Goal: Information Seeking & Learning: Learn about a topic

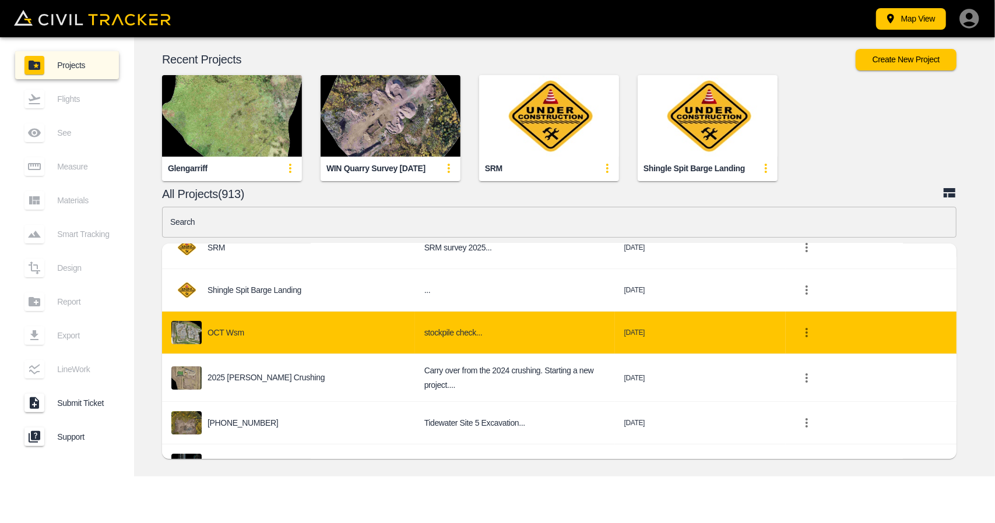
scroll to position [175, 0]
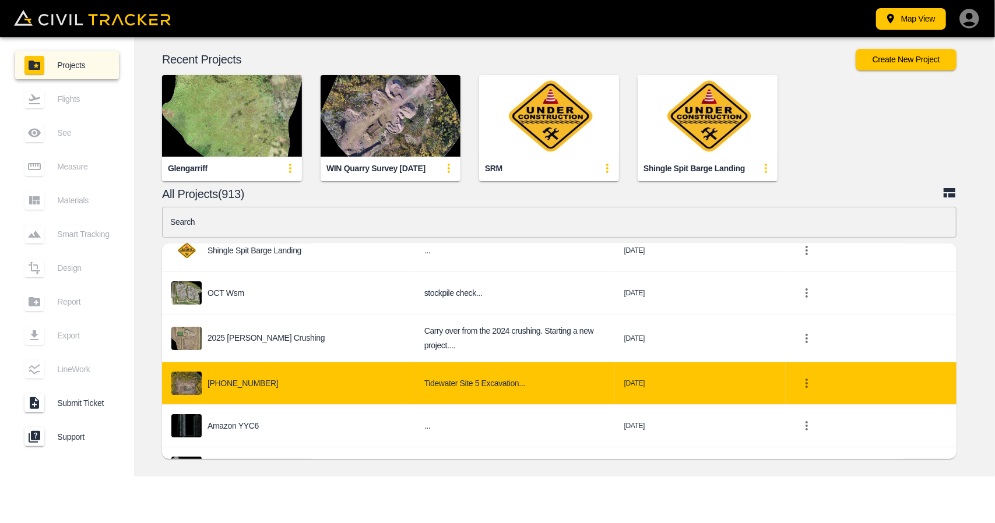
click at [279, 375] on div "[PHONE_NUMBER]" at bounding box center [288, 383] width 234 height 23
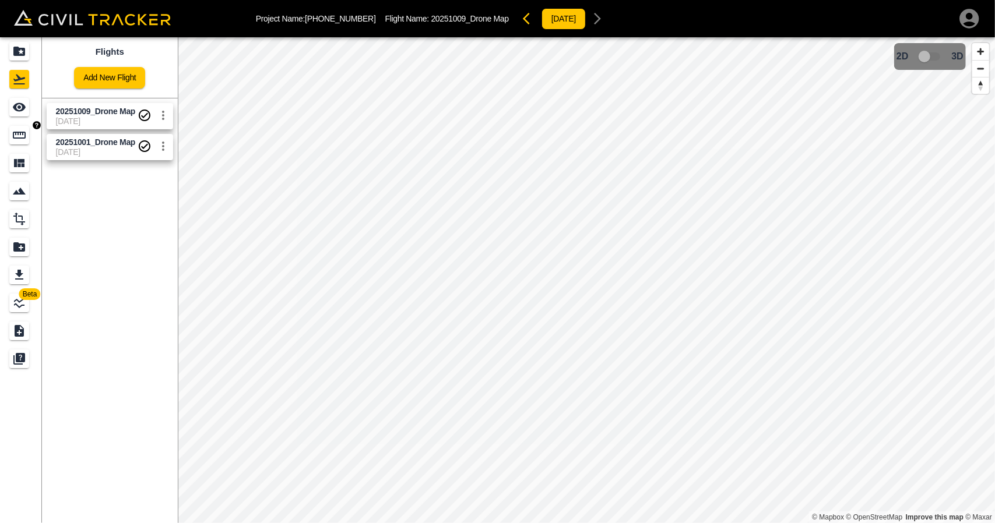
click at [56, 115] on span "20251009_Drone Map" at bounding box center [97, 111] width 82 height 11
click at [14, 123] on link at bounding box center [21, 135] width 42 height 28
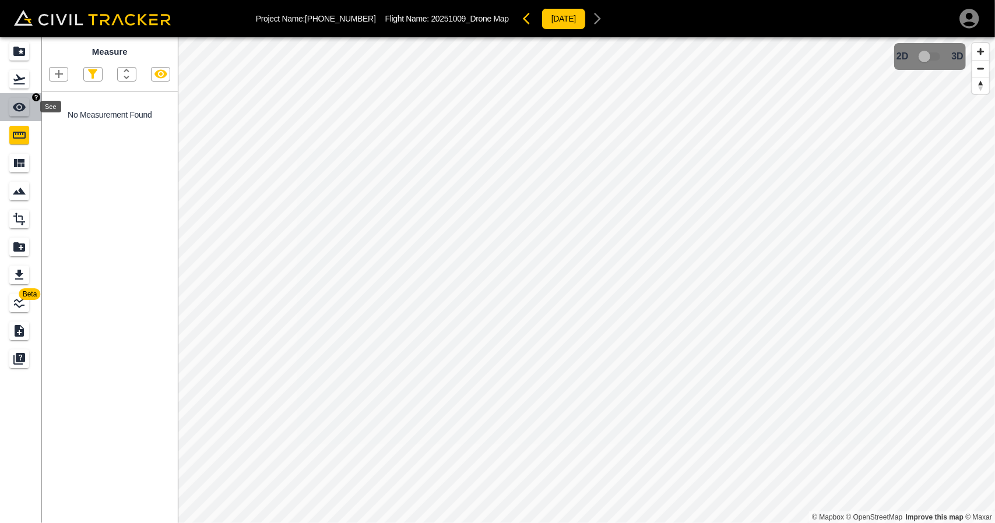
click at [28, 108] on div "See" at bounding box center [19, 107] width 20 height 19
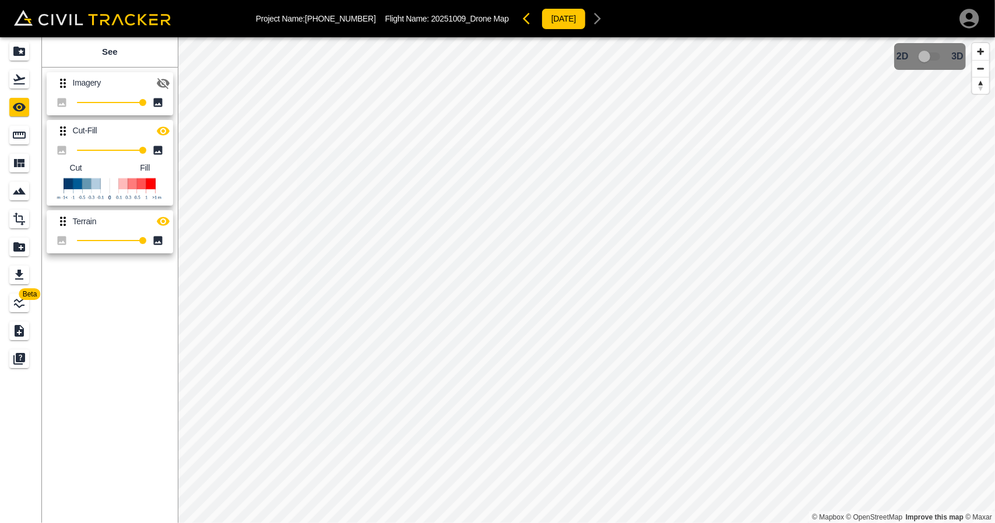
click at [161, 217] on icon "button" at bounding box center [163, 222] width 14 height 14
type input "100"
click at [243, 156] on div "Beta See Imagery 100 Cut-Fill 26 Cut Fill Terrain 100 © Mapbox © OpenStreetMap …" at bounding box center [497, 280] width 995 height 486
click at [17, 80] on icon "Flights" at bounding box center [19, 80] width 12 height 10
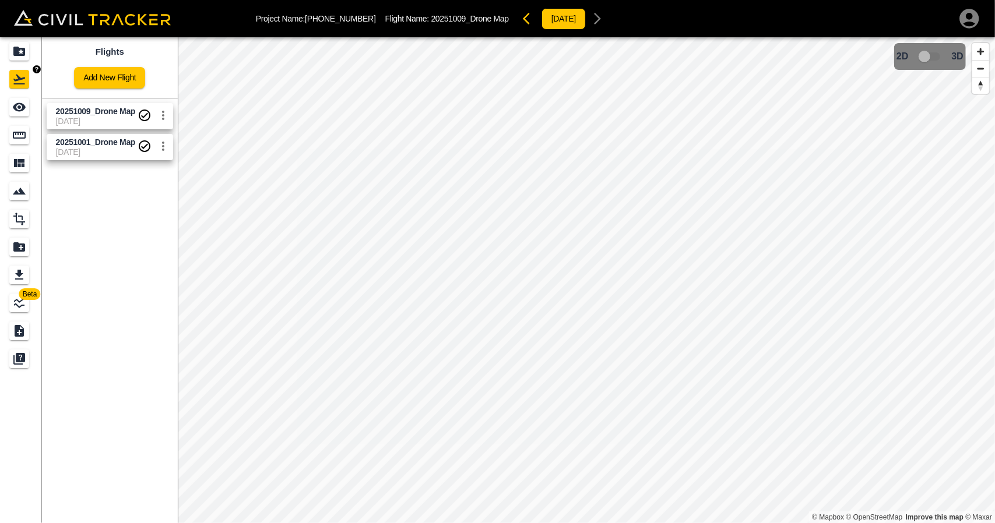
click at [14, 48] on icon "Projects" at bounding box center [19, 51] width 12 height 9
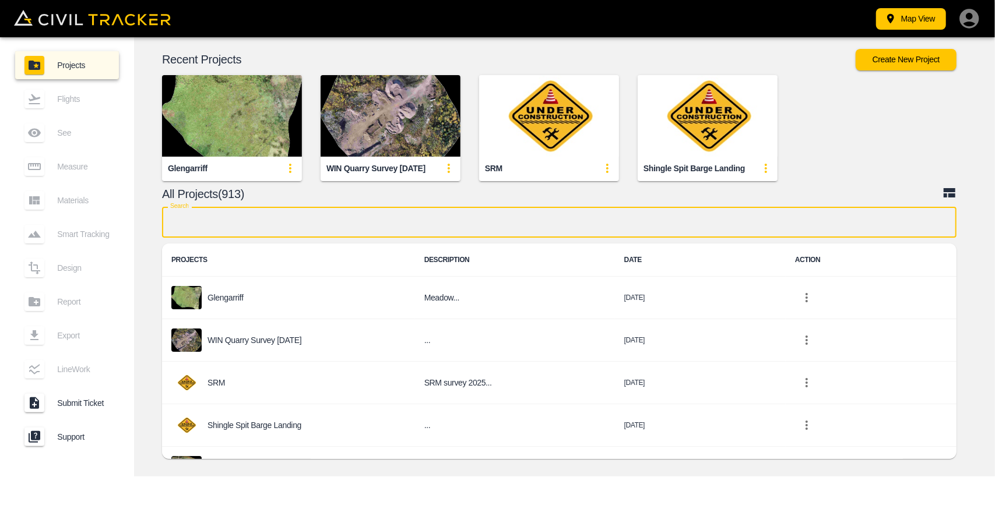
click at [391, 219] on input "text" at bounding box center [559, 222] width 795 height 31
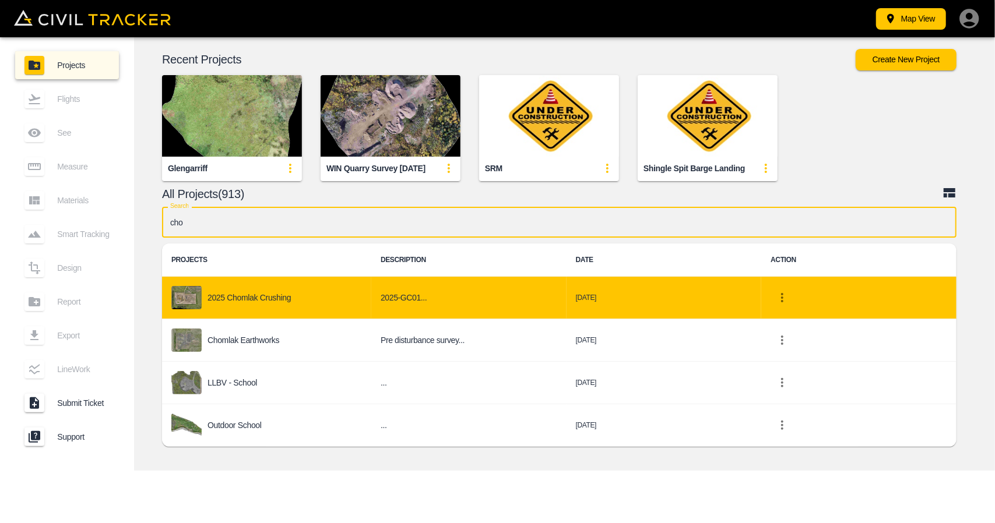
type input "cho"
click at [249, 308] on div "2025 Chomlak Crushing" at bounding box center [266, 297] width 191 height 23
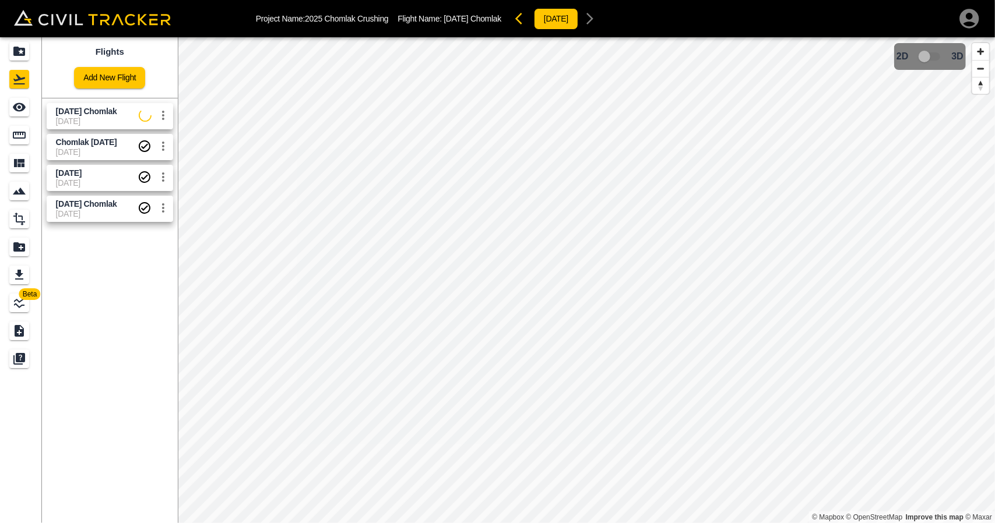
click at [100, 120] on span "[DATE]" at bounding box center [97, 121] width 83 height 9
click at [0, 100] on link at bounding box center [21, 107] width 42 height 28
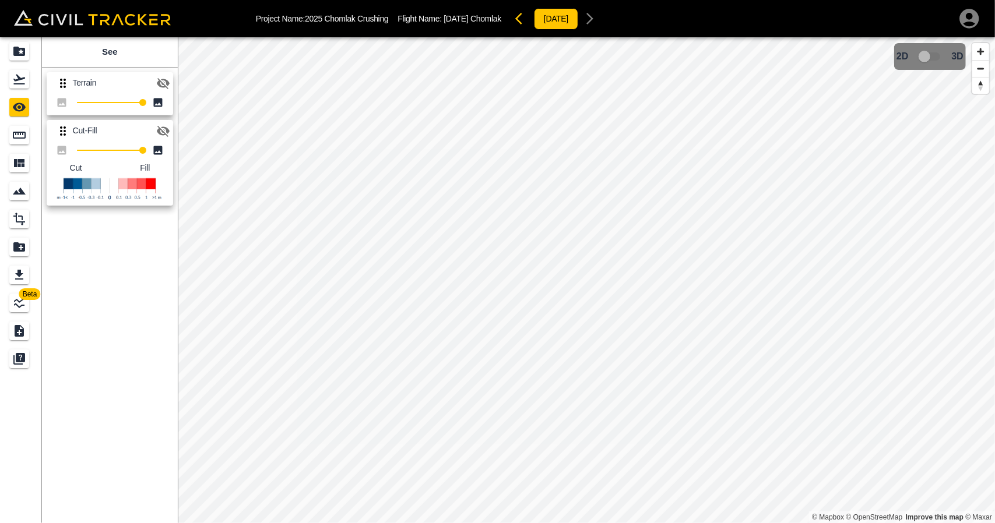
click at [166, 82] on icon "button" at bounding box center [163, 83] width 13 height 11
click at [12, 134] on div "Measure" at bounding box center [19, 135] width 20 height 19
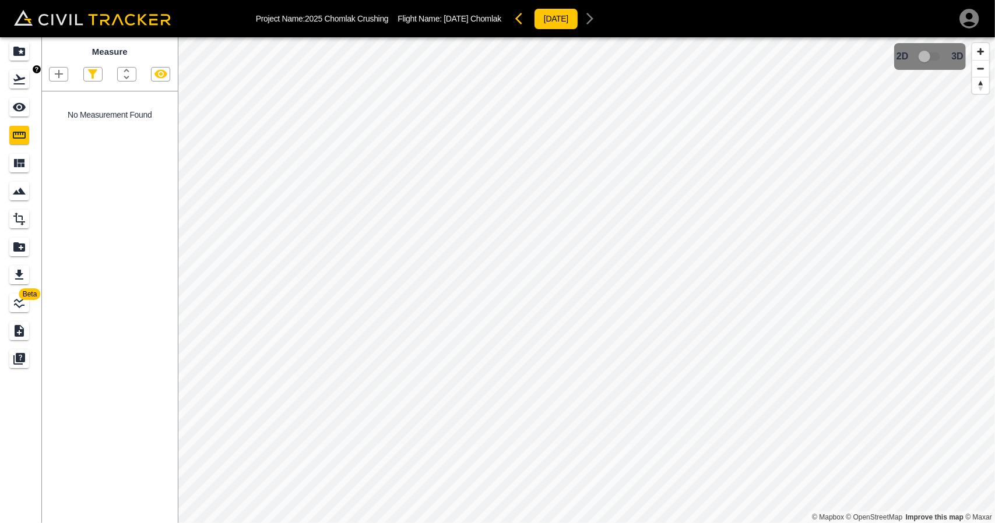
click at [23, 83] on icon "Flights" at bounding box center [19, 79] width 14 height 14
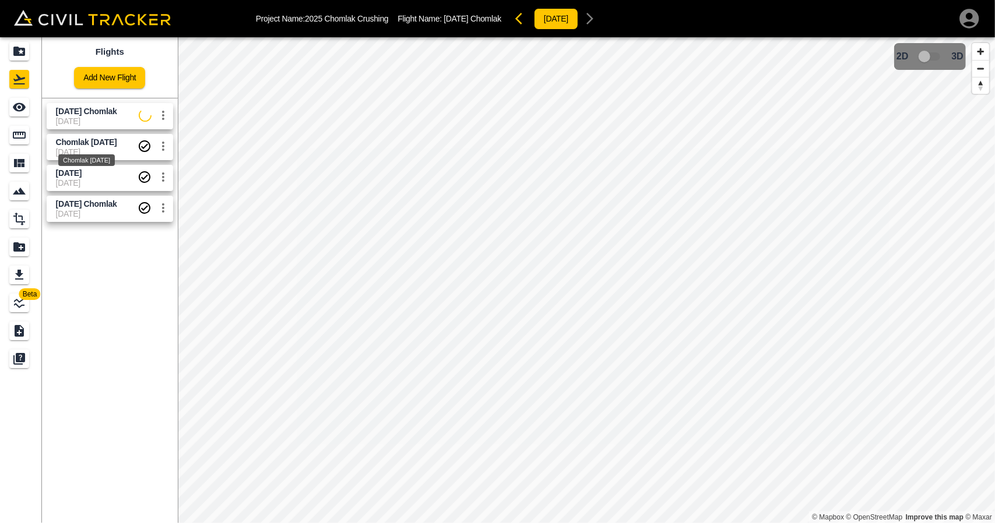
click at [78, 145] on span "Chomlak [DATE]" at bounding box center [86, 142] width 61 height 9
click at [23, 131] on icon "Measure" at bounding box center [19, 135] width 14 height 14
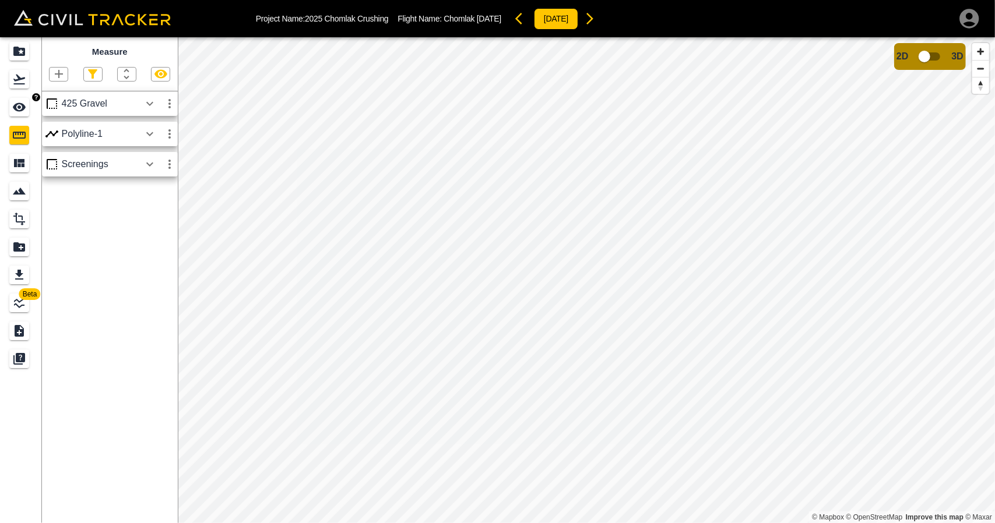
click at [26, 111] on icon "See" at bounding box center [19, 107] width 14 height 14
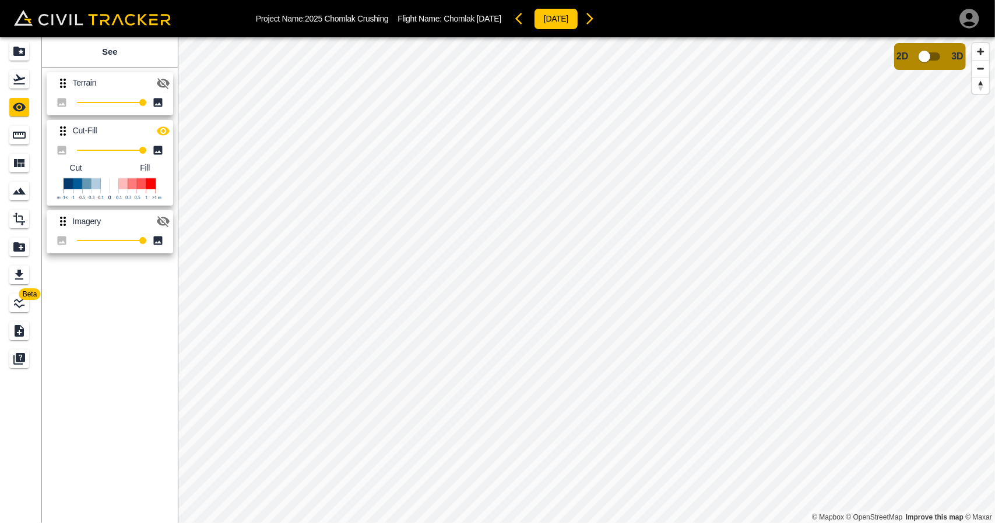
click at [163, 87] on icon "button" at bounding box center [163, 83] width 14 height 14
click at [19, 128] on icon "Measure" at bounding box center [19, 135] width 14 height 14
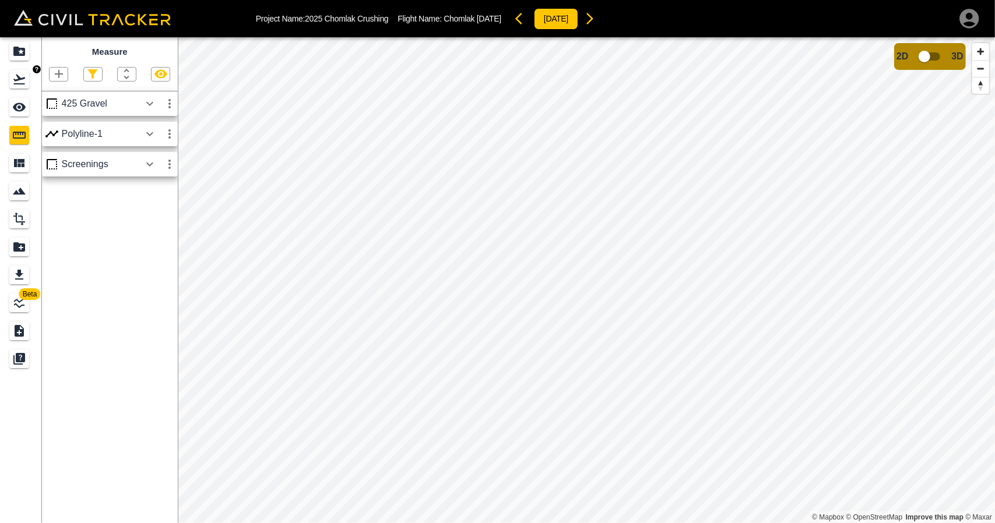
click at [21, 80] on icon "Flights" at bounding box center [19, 79] width 14 height 14
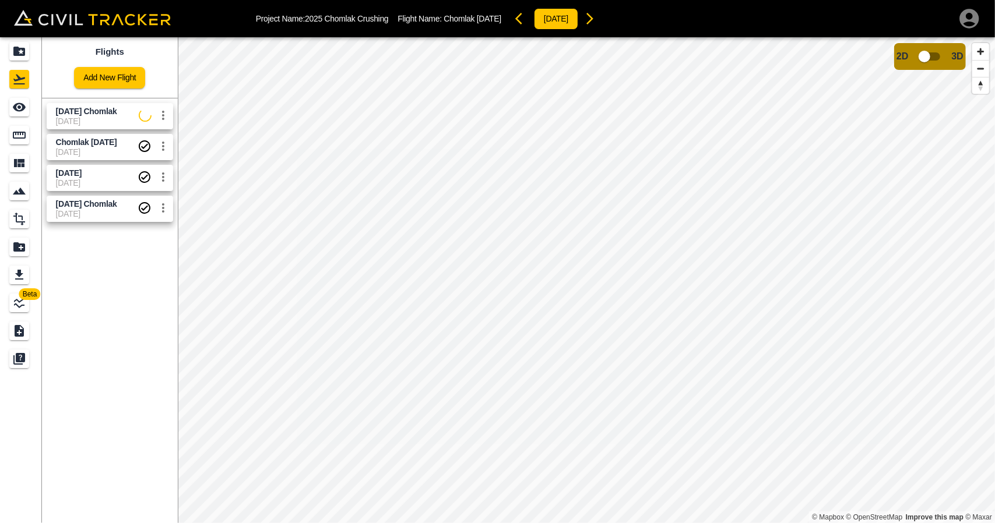
click at [78, 109] on span "[DATE] Chomlak" at bounding box center [86, 111] width 61 height 9
click at [21, 108] on icon "See" at bounding box center [19, 107] width 14 height 14
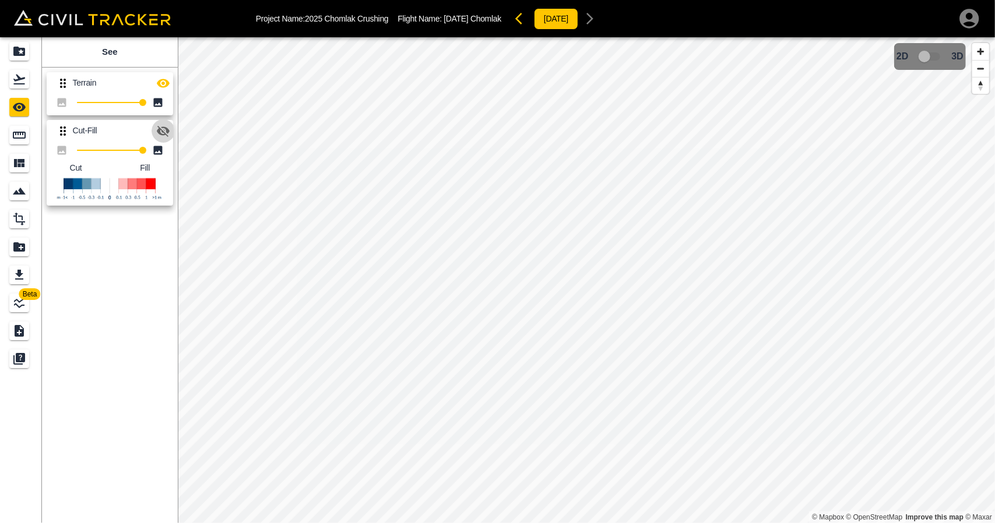
drag, startPoint x: 162, startPoint y: 131, endPoint x: 162, endPoint y: 96, distance: 35.6
click at [162, 131] on icon "button" at bounding box center [163, 131] width 13 height 11
click at [162, 80] on icon "button" at bounding box center [163, 83] width 13 height 9
click at [161, 80] on icon "button" at bounding box center [163, 83] width 14 height 14
click at [161, 80] on icon "button" at bounding box center [163, 83] width 13 height 9
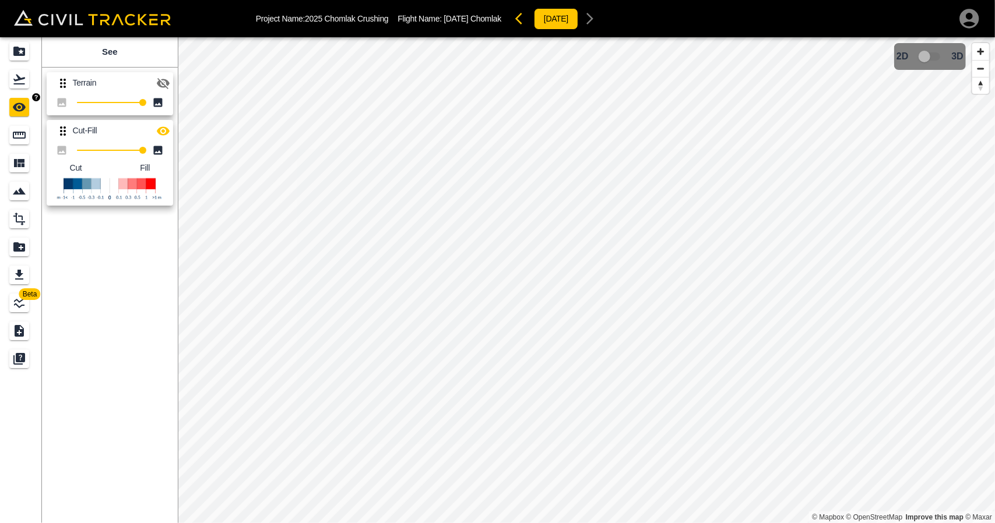
click at [27, 83] on div "Flights" at bounding box center [19, 79] width 20 height 19
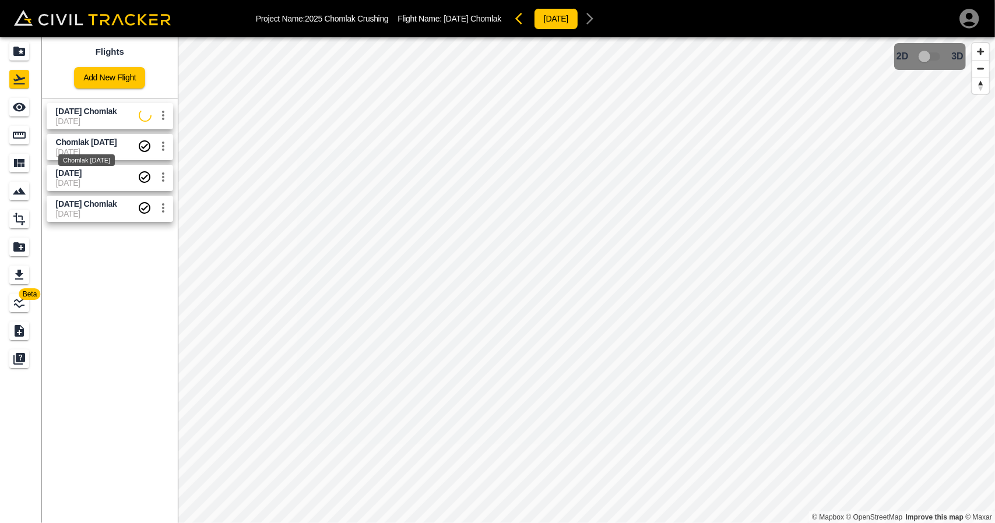
click at [100, 149] on div "Chomlak [DATE]" at bounding box center [86, 156] width 59 height 21
click at [14, 115] on div "See" at bounding box center [19, 107] width 20 height 19
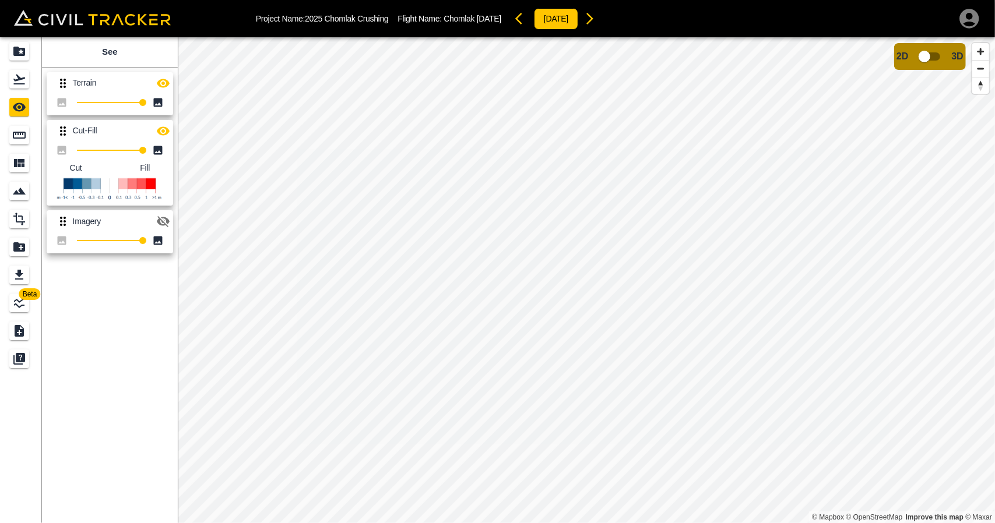
click at [163, 132] on icon "button" at bounding box center [163, 131] width 14 height 14
click at [15, 84] on icon "Flights" at bounding box center [19, 80] width 12 height 10
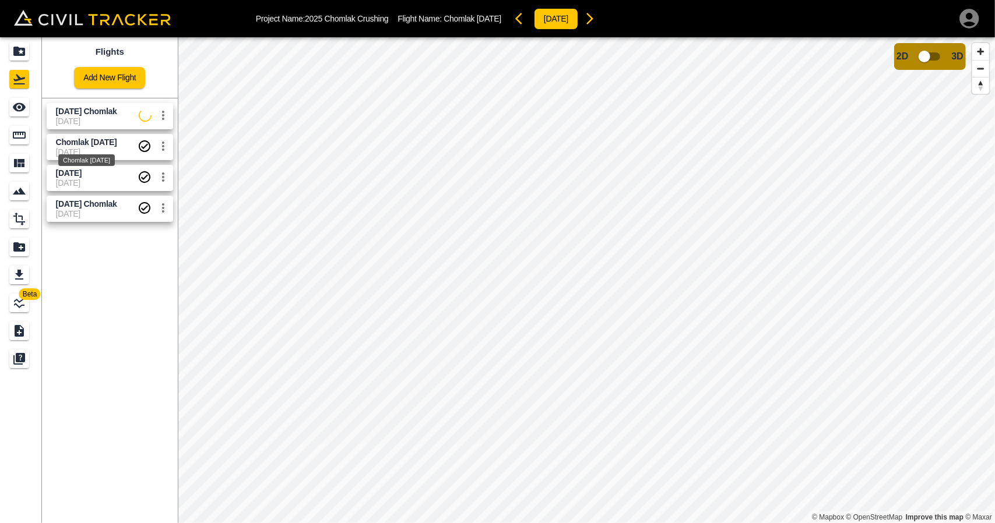
click at [62, 116] on span "[DATE] Chomlak" at bounding box center [97, 111] width 83 height 11
click at [26, 96] on link at bounding box center [21, 107] width 42 height 28
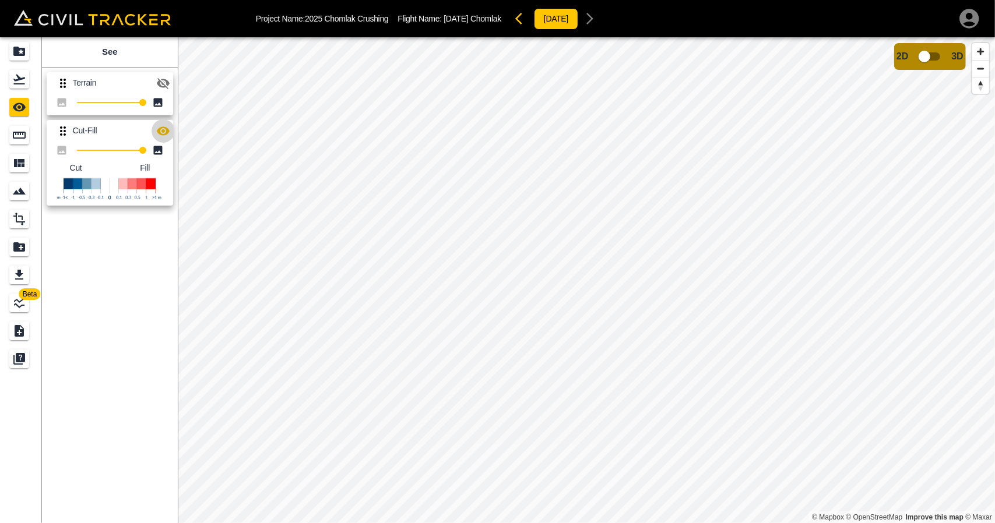
click at [168, 129] on icon "button" at bounding box center [163, 130] width 13 height 9
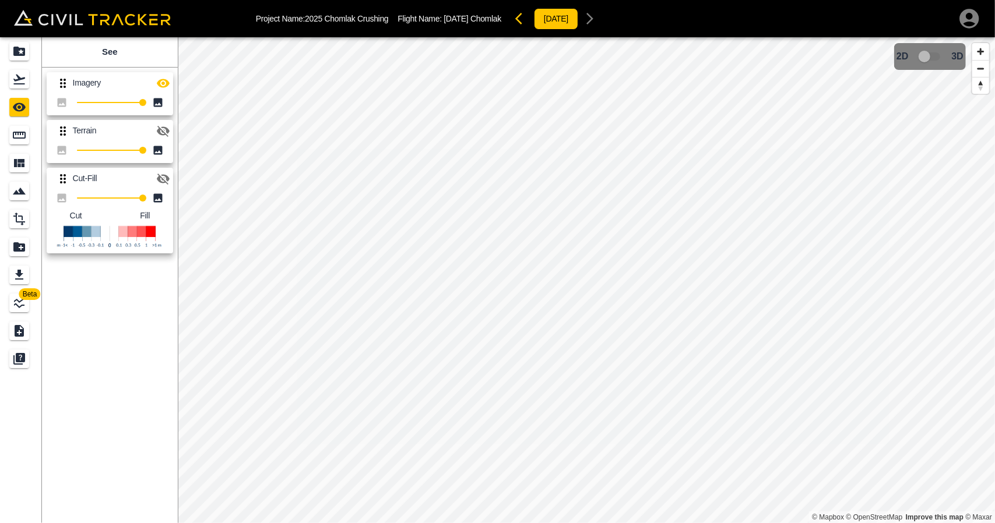
click at [168, 130] on icon "button" at bounding box center [163, 131] width 13 height 11
click at [168, 127] on icon "button" at bounding box center [163, 131] width 14 height 14
click at [170, 86] on button "button" at bounding box center [163, 83] width 23 height 23
click at [161, 185] on icon "button" at bounding box center [163, 179] width 14 height 14
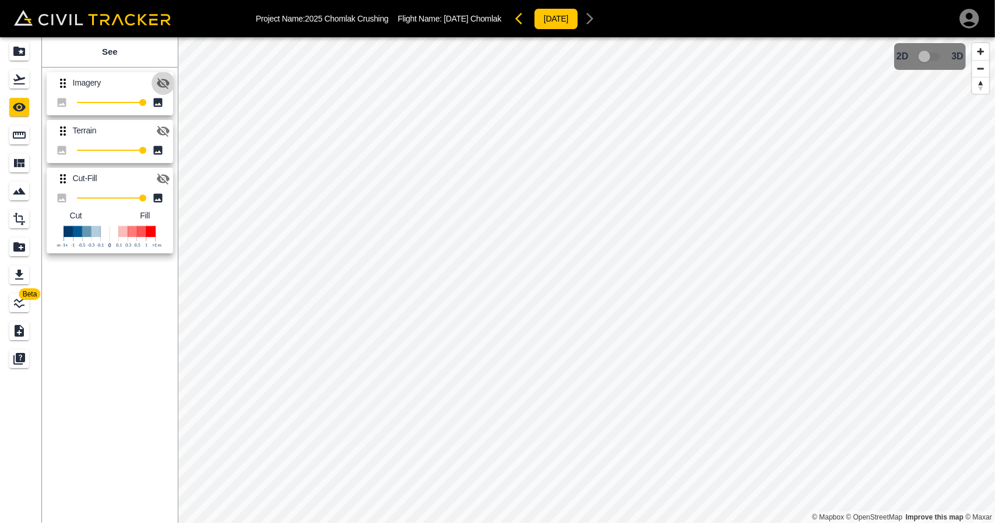
click at [164, 85] on icon "button" at bounding box center [163, 83] width 14 height 14
click at [164, 184] on icon "button" at bounding box center [163, 179] width 14 height 14
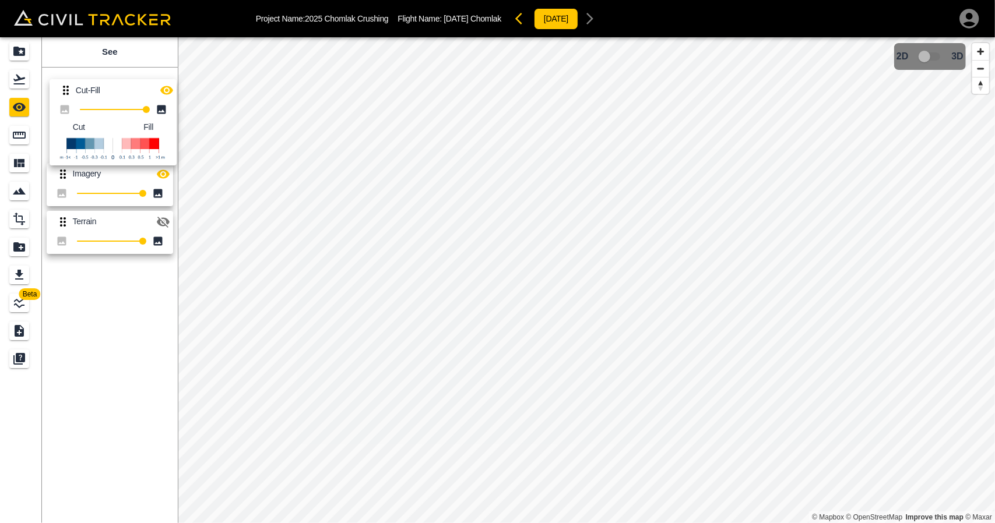
drag, startPoint x: 62, startPoint y: 180, endPoint x: 68, endPoint y: 79, distance: 101.6
click at [68, 79] on div "Imagery 100 Terrain 100 Cut-Fill 100 Cut Fill" at bounding box center [107, 161] width 140 height 196
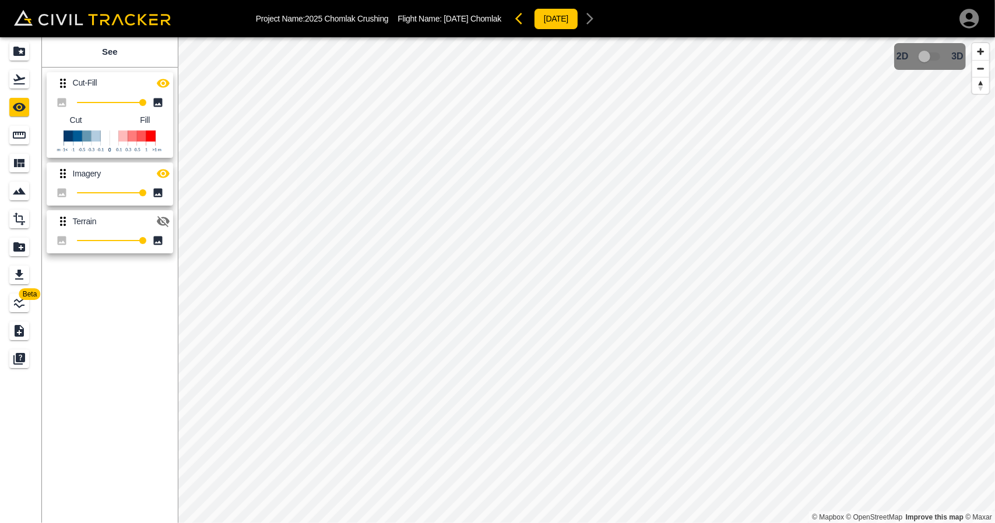
click at [166, 177] on icon "button" at bounding box center [163, 174] width 13 height 9
click at [166, 177] on icon "button" at bounding box center [163, 173] width 13 height 11
click at [164, 85] on icon "button" at bounding box center [163, 83] width 14 height 14
click at [164, 85] on icon "button" at bounding box center [163, 83] width 13 height 11
click at [164, 85] on icon "button" at bounding box center [163, 83] width 14 height 14
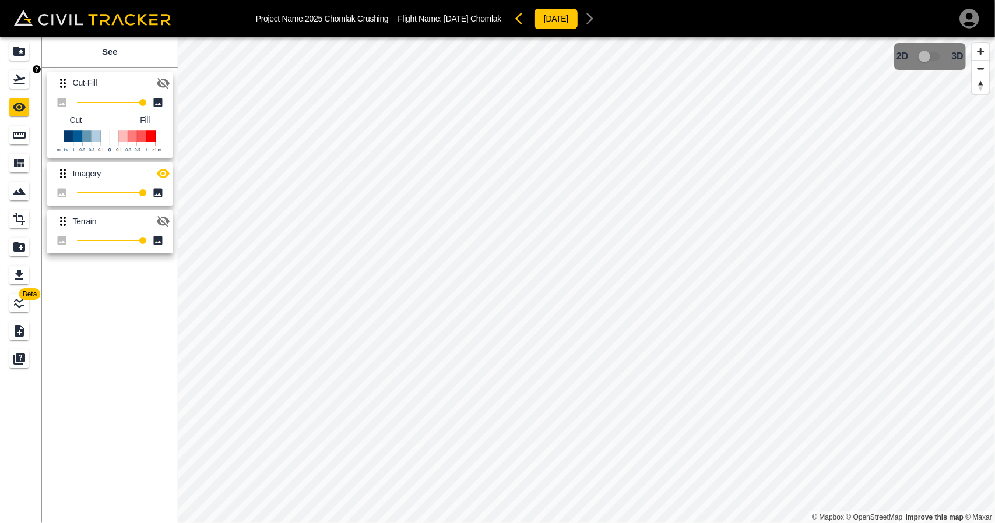
click at [14, 86] on div "Flights" at bounding box center [19, 79] width 20 height 19
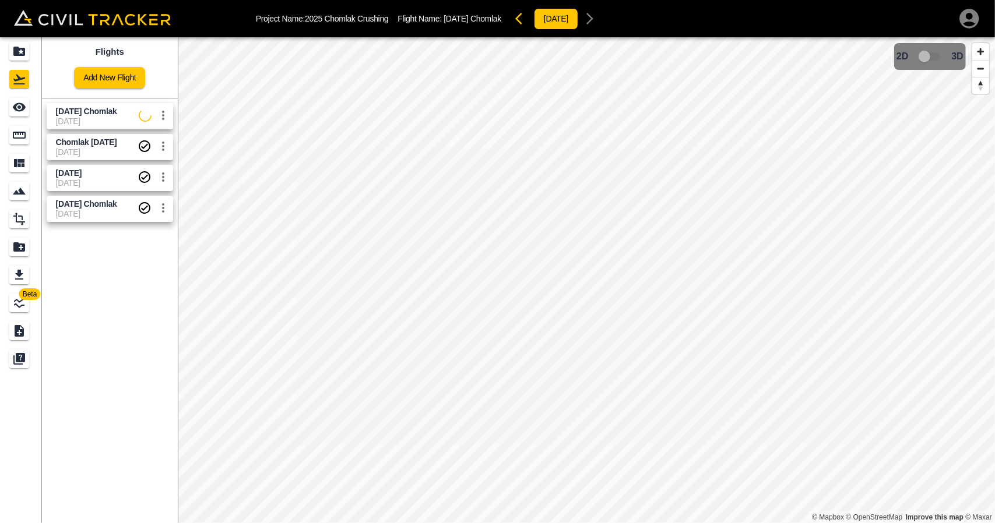
click at [58, 111] on span "[DATE] Chomlak" at bounding box center [86, 111] width 61 height 9
click at [8, 111] on link at bounding box center [21, 107] width 42 height 28
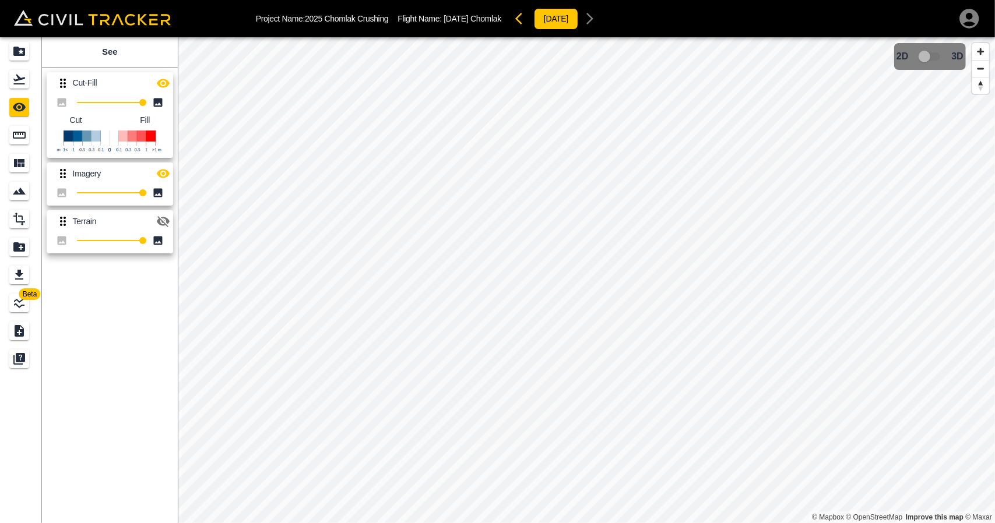
click at [163, 87] on icon "button" at bounding box center [163, 83] width 13 height 9
click at [163, 87] on icon "button" at bounding box center [163, 83] width 13 height 11
